Goal: Information Seeking & Learning: Learn about a topic

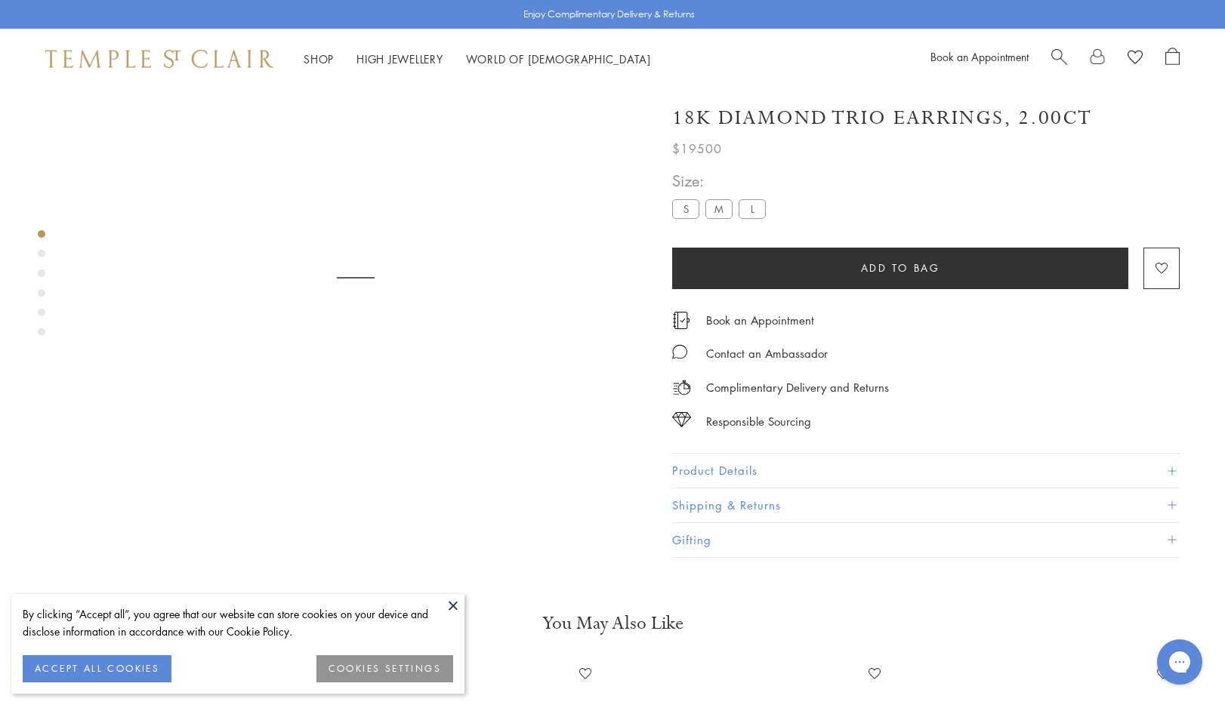
scroll to position [89, 0]
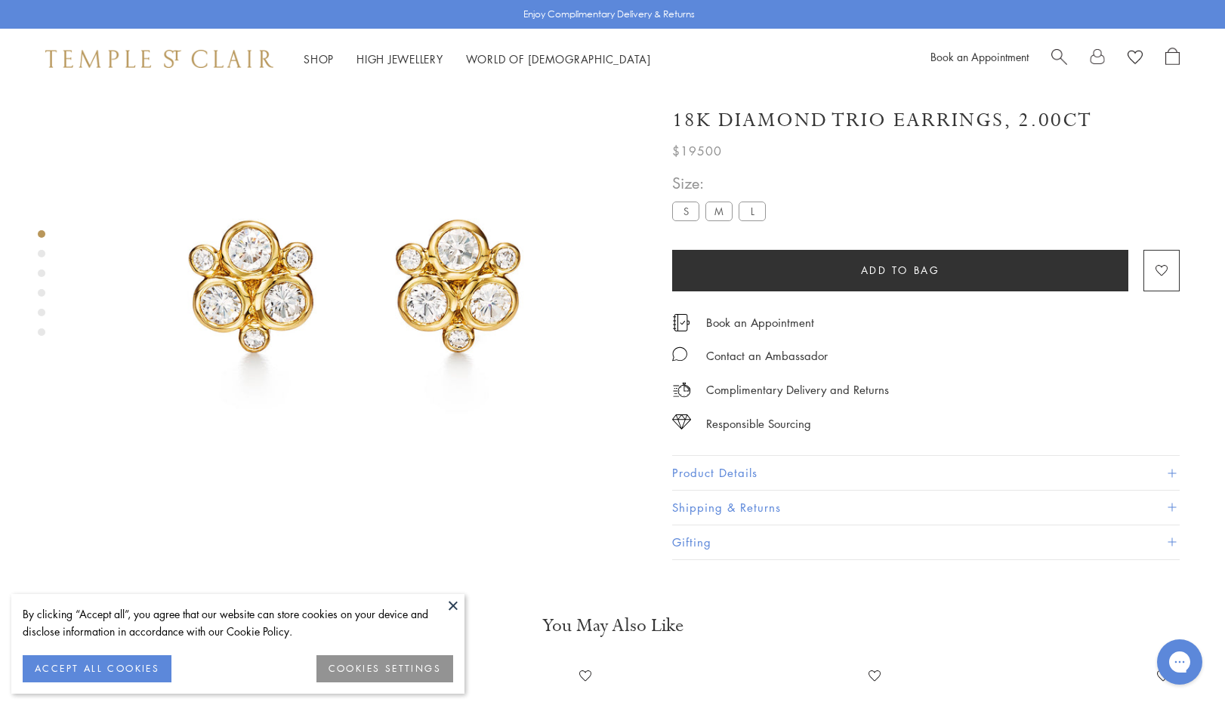
click at [27, 243] on div at bounding box center [340, 280] width 681 height 560
click at [43, 254] on div "Product gallery navigation" at bounding box center [42, 254] width 8 height 8
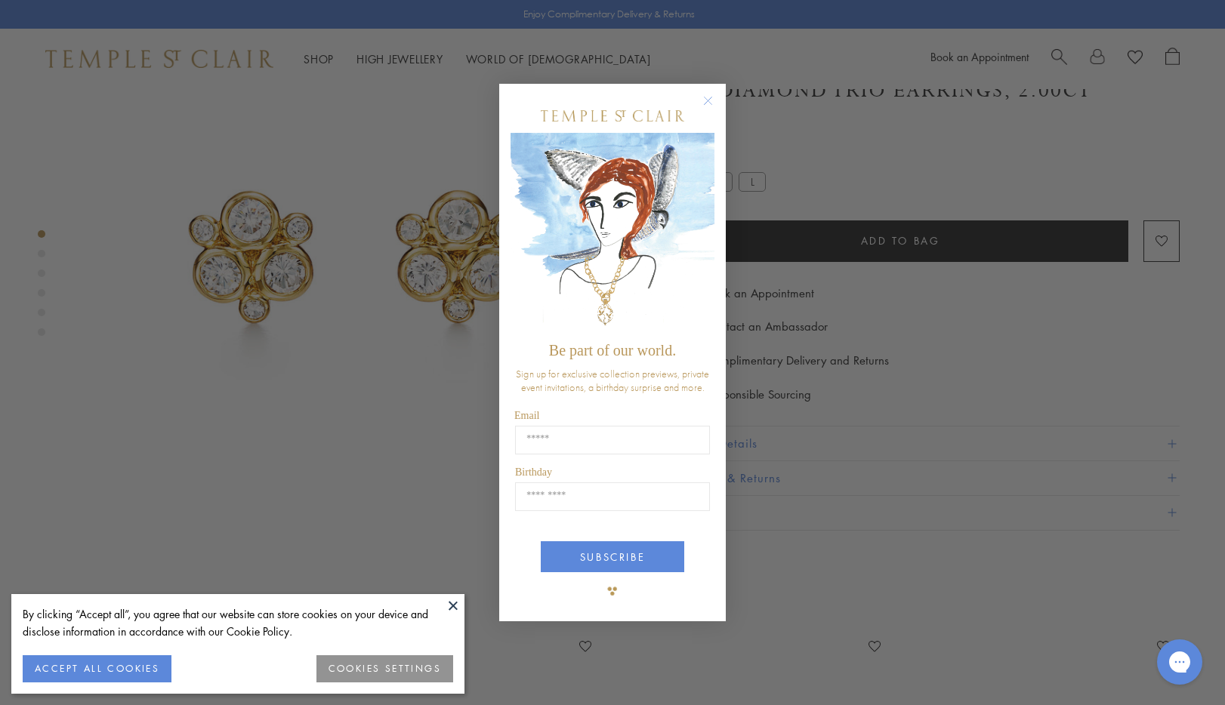
scroll to position [140, 0]
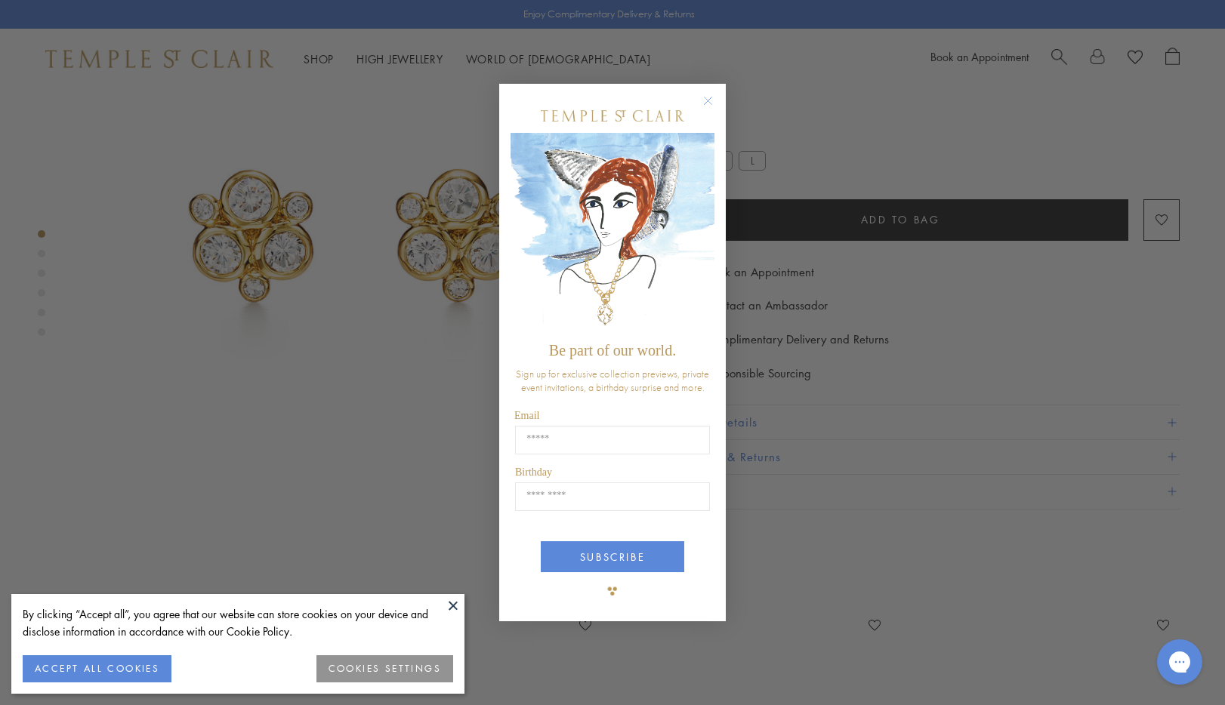
click at [708, 105] on circle "Close dialog" at bounding box center [708, 101] width 18 height 18
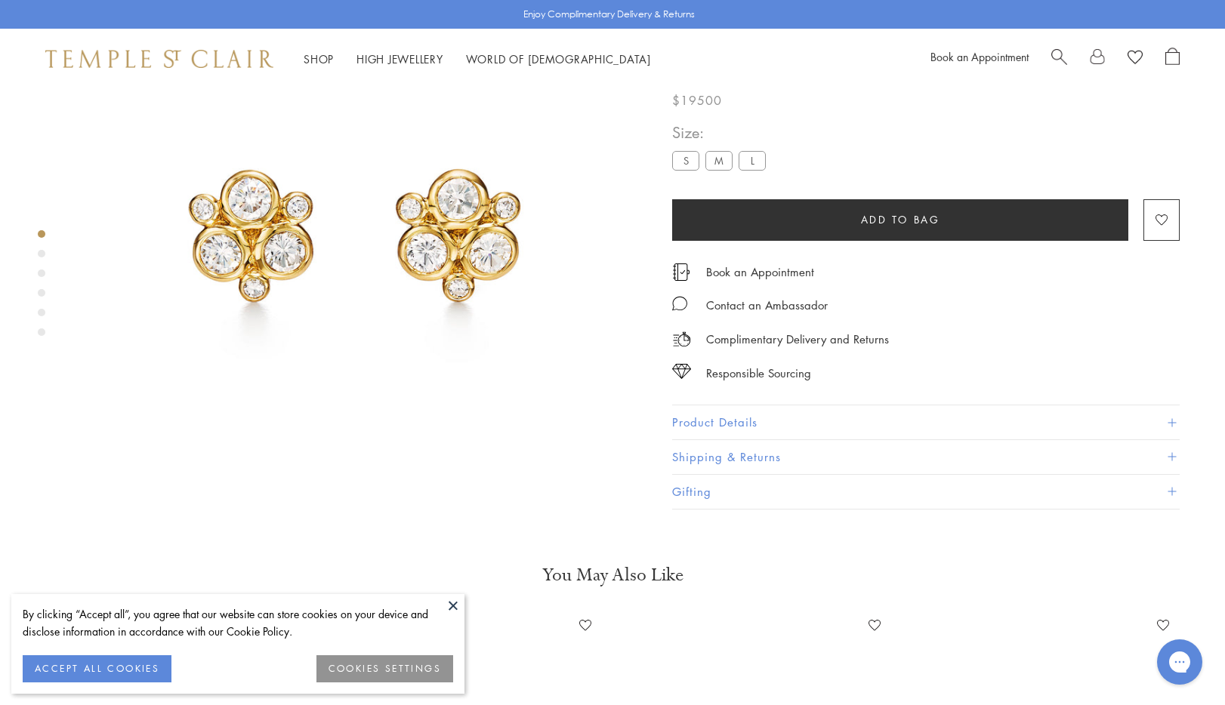
click at [44, 252] on div "Product gallery navigation" at bounding box center [42, 254] width 8 height 8
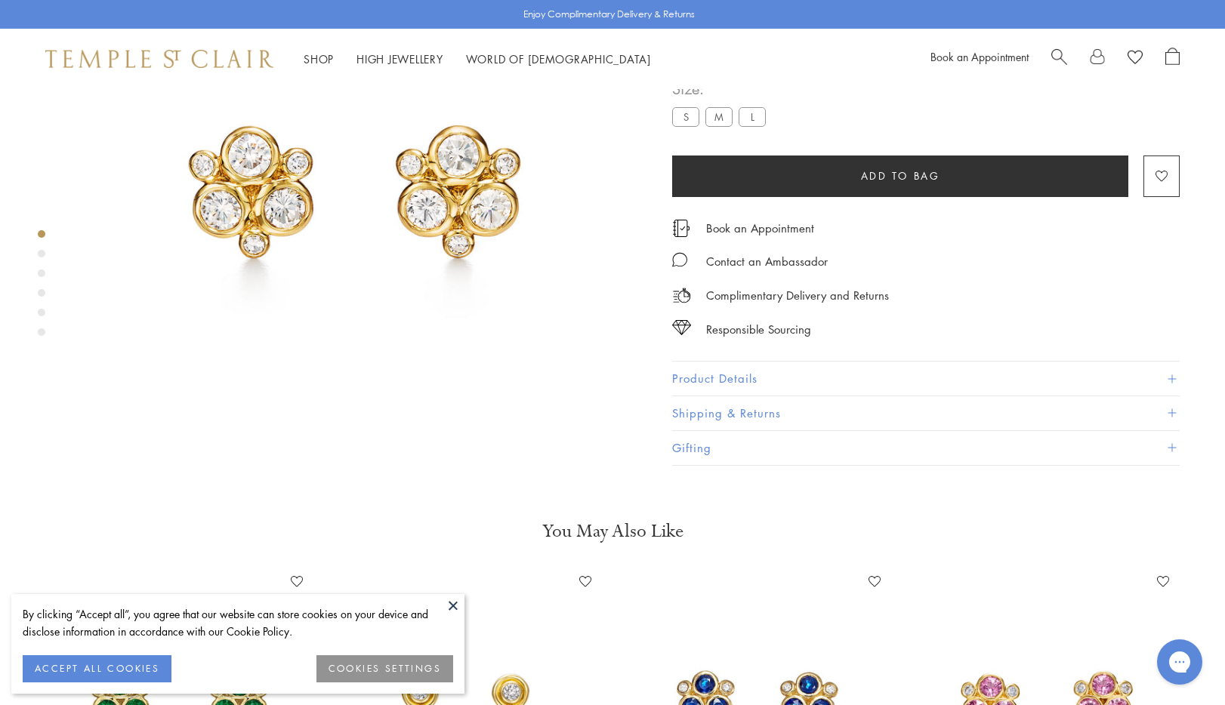
scroll to position [181, 0]
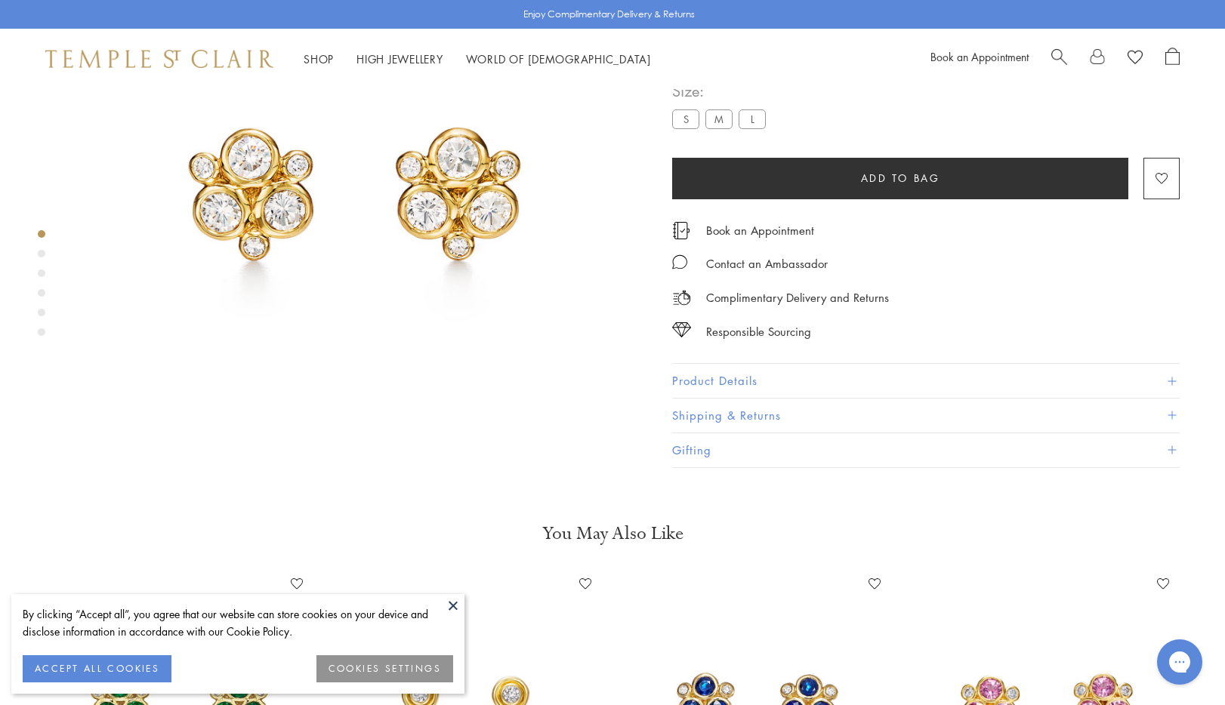
click at [39, 264] on div "Product gallery navigation" at bounding box center [42, 288] width 8 height 122
click at [41, 275] on div "Product gallery navigation" at bounding box center [42, 274] width 8 height 8
click at [34, 304] on div at bounding box center [340, 188] width 681 height 560
click at [42, 304] on div "Product gallery navigation" at bounding box center [42, 288] width 8 height 122
click at [42, 313] on div "Product gallery navigation" at bounding box center [42, 313] width 8 height 8
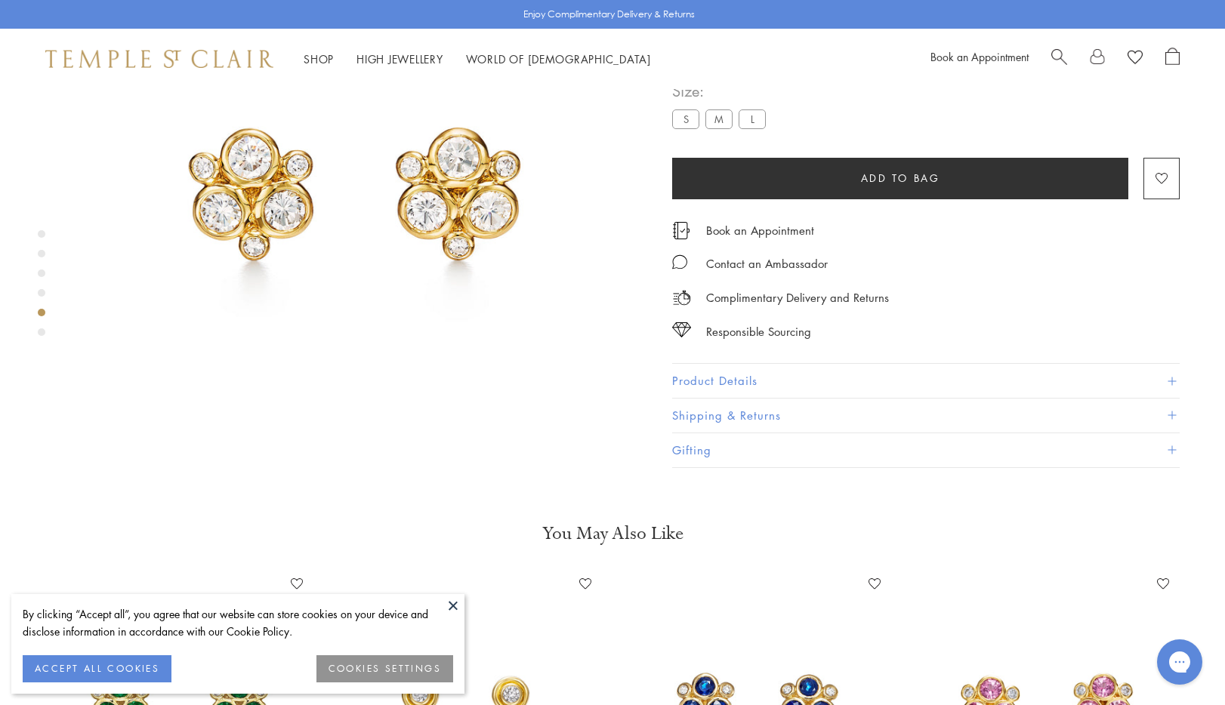
click at [41, 331] on div "Product gallery navigation" at bounding box center [42, 333] width 8 height 8
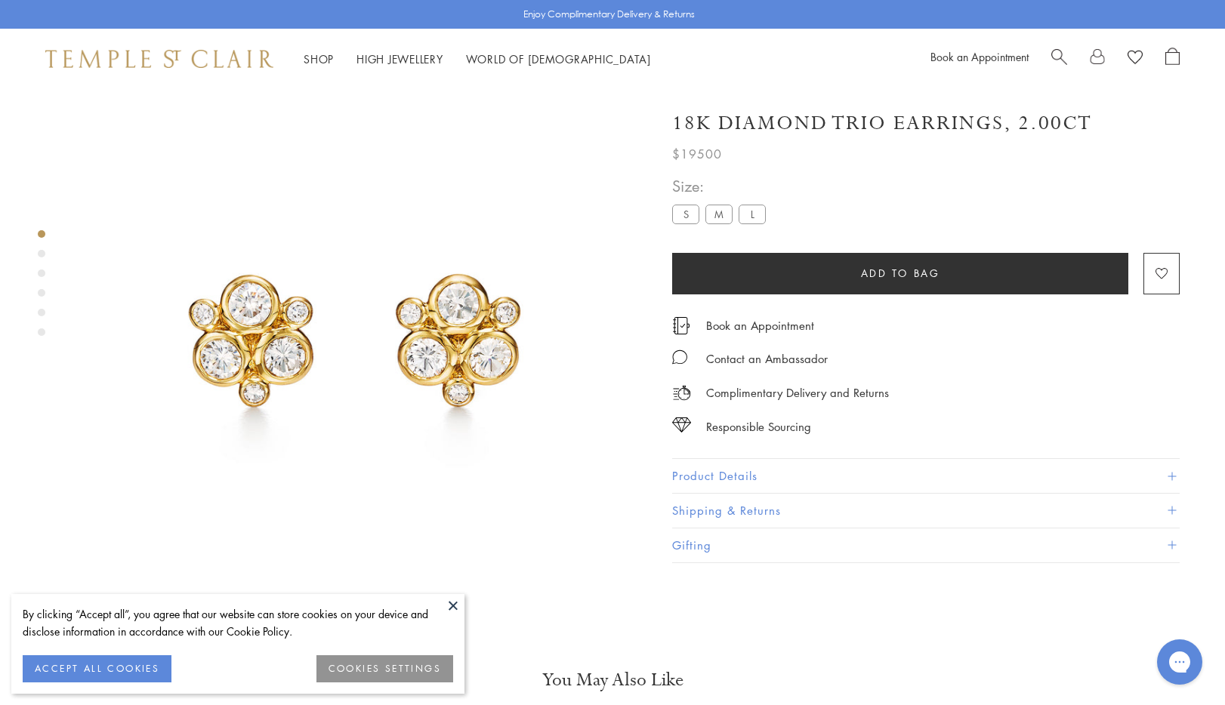
scroll to position [29, 0]
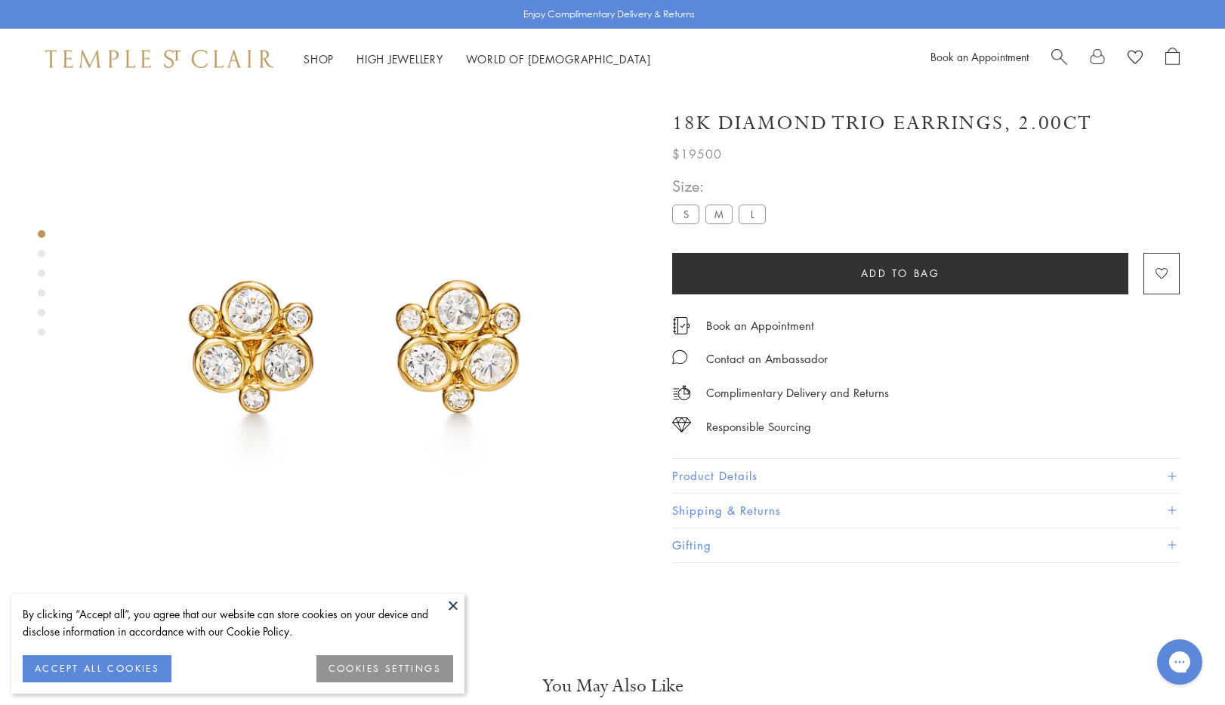
click at [42, 335] on div "Product gallery navigation" at bounding box center [42, 333] width 8 height 8
click at [39, 314] on div "Product gallery navigation" at bounding box center [42, 313] width 8 height 8
click at [310, 324] on img at bounding box center [356, 340] width 560 height 560
click at [264, 328] on img at bounding box center [356, 340] width 560 height 560
